Goal: Task Accomplishment & Management: Manage account settings

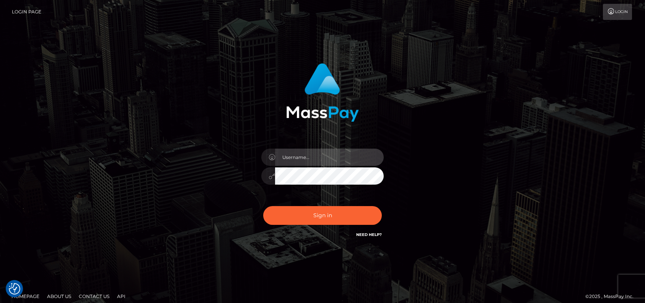
type input "petros.kidane"
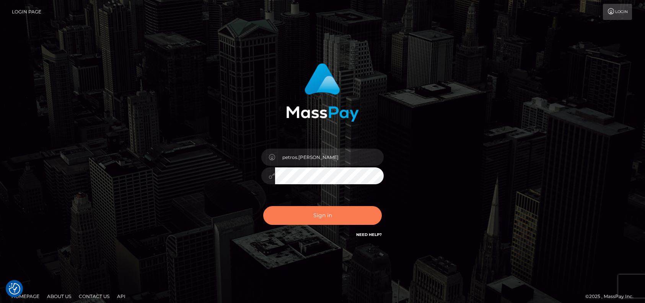
click at [317, 209] on button "Sign in" at bounding box center [322, 215] width 119 height 19
type input "petros.kidane"
click at [322, 213] on button "Sign in" at bounding box center [322, 215] width 119 height 19
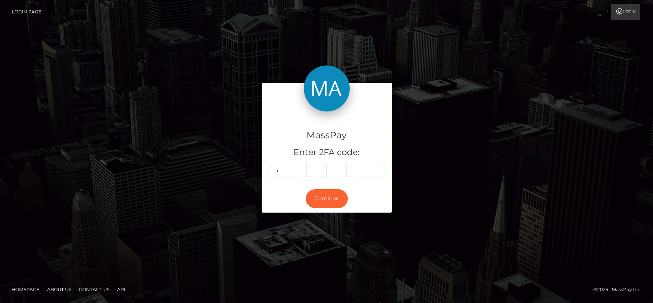
type input "9"
type input "2"
type input "6"
type input "3"
type input "8"
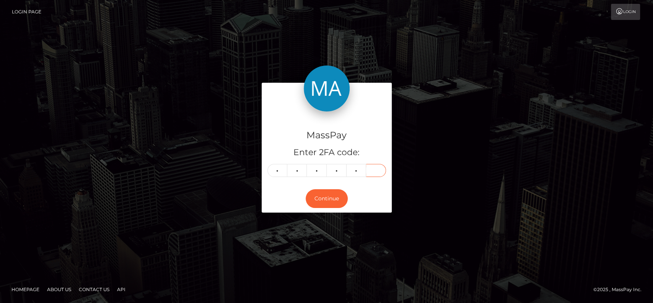
type input "0"
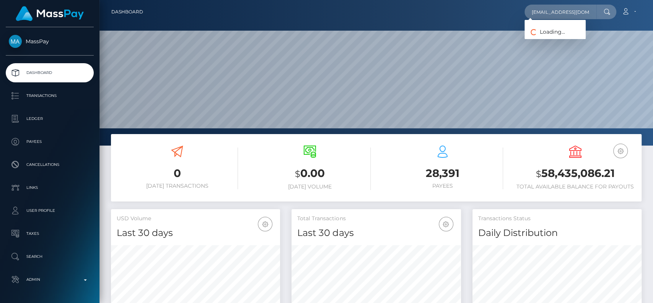
scroll to position [0, 20]
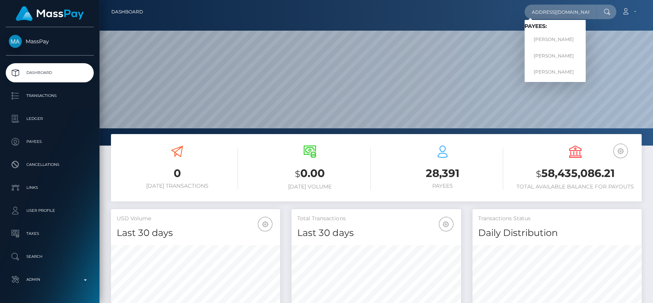
type input "[EMAIL_ADDRESS][DOMAIN_NAME]"
click at [562, 34] on link "[PERSON_NAME]" at bounding box center [555, 40] width 61 height 14
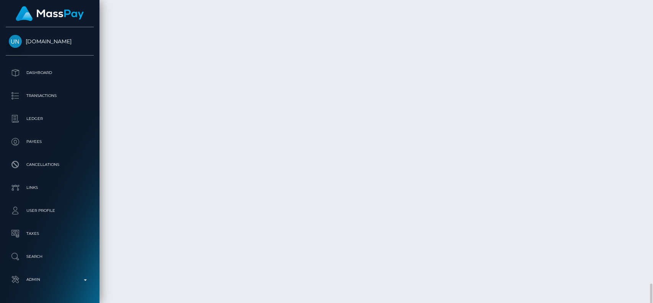
scroll to position [92, 169]
click at [621, 140] on div "Force status update" at bounding box center [605, 143] width 56 height 14
drag, startPoint x: 523, startPoint y: 146, endPoint x: 535, endPoint y: 143, distance: 12.5
drag, startPoint x: 531, startPoint y: 203, endPoint x: 537, endPoint y: 202, distance: 6.2
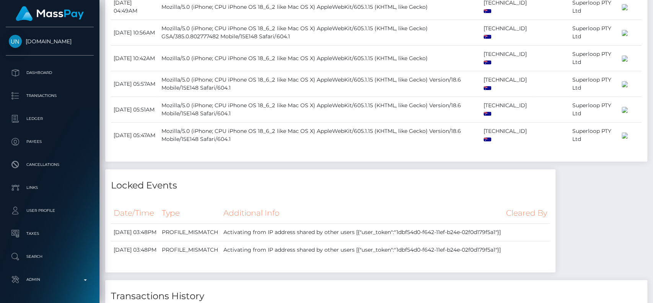
scroll to position [2594, 0]
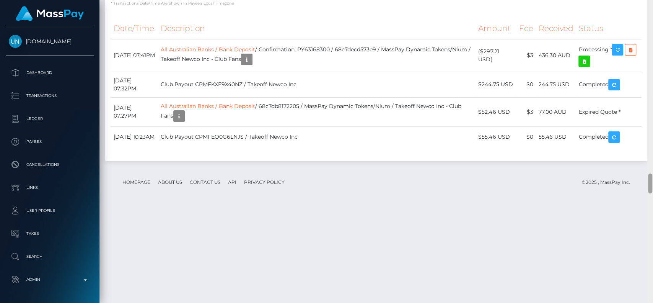
drag, startPoint x: 653, startPoint y: 163, endPoint x: 652, endPoint y: 147, distance: 16.9
click at [652, 147] on div at bounding box center [651, 151] width 6 height 303
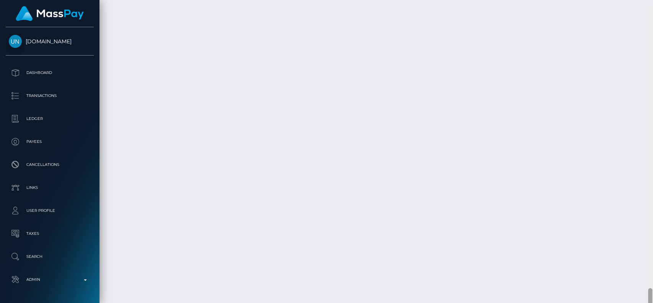
scroll to position [4218, 0]
drag, startPoint x: 652, startPoint y: 177, endPoint x: 652, endPoint y: 286, distance: 108.7
click at [652, 286] on div at bounding box center [650, 292] width 4 height 20
drag, startPoint x: 528, startPoint y: 217, endPoint x: 543, endPoint y: 216, distance: 14.9
